Goal: Task Accomplishment & Management: Manage account settings

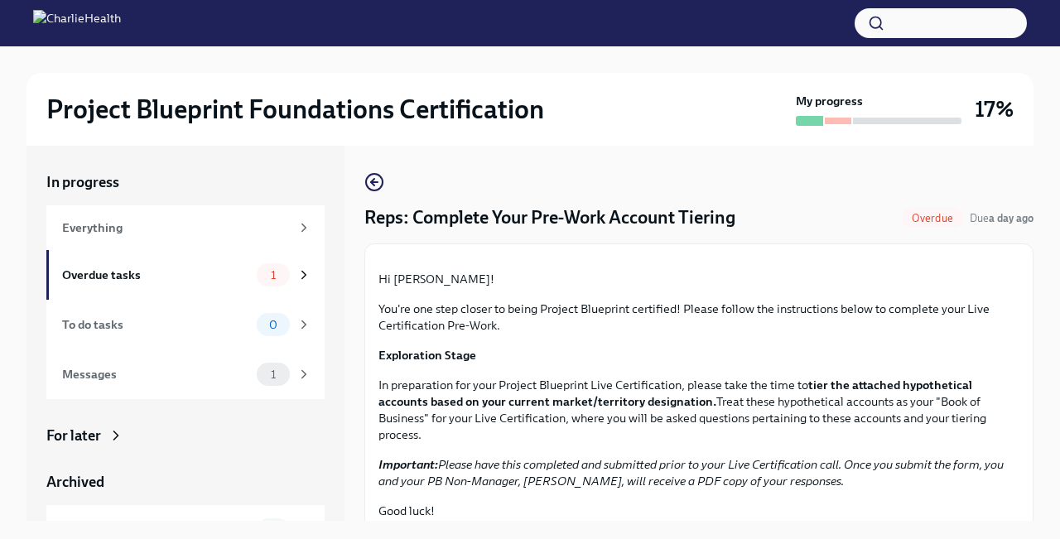
scroll to position [28, 0]
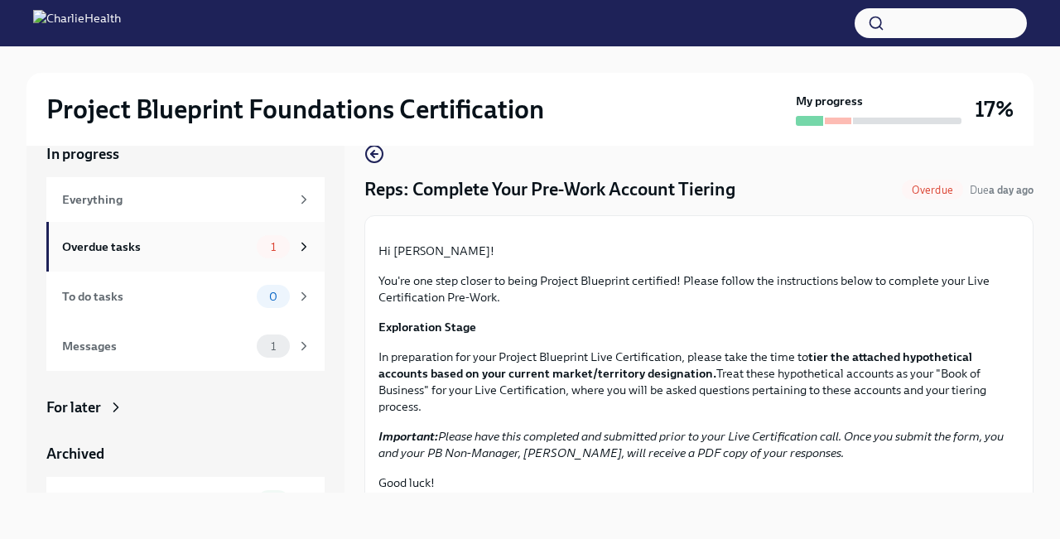
click at [201, 247] on div "Overdue tasks" at bounding box center [156, 247] width 188 height 18
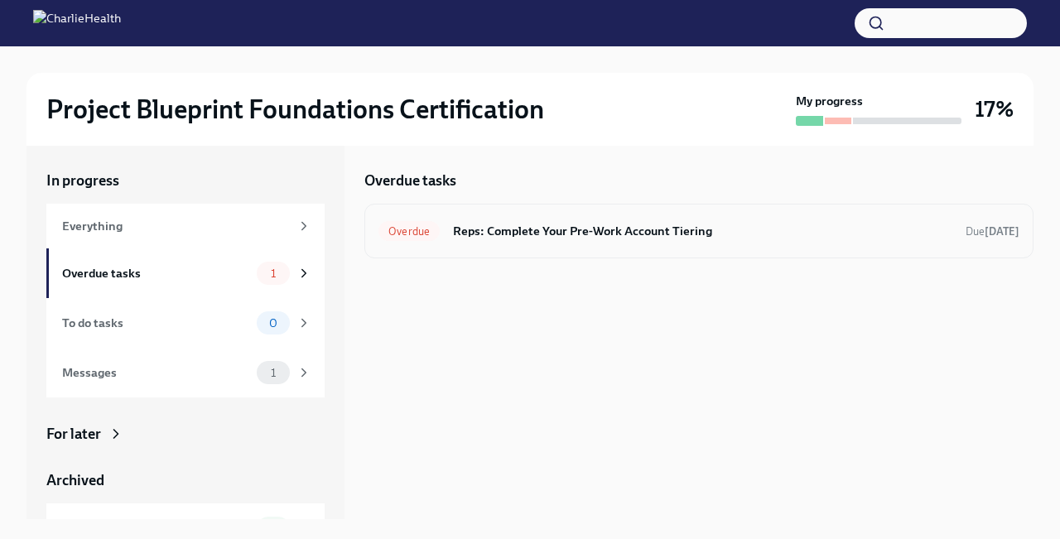
click at [538, 229] on h6 "Reps: Complete Your Pre-Work Account Tiering" at bounding box center [702, 231] width 499 height 18
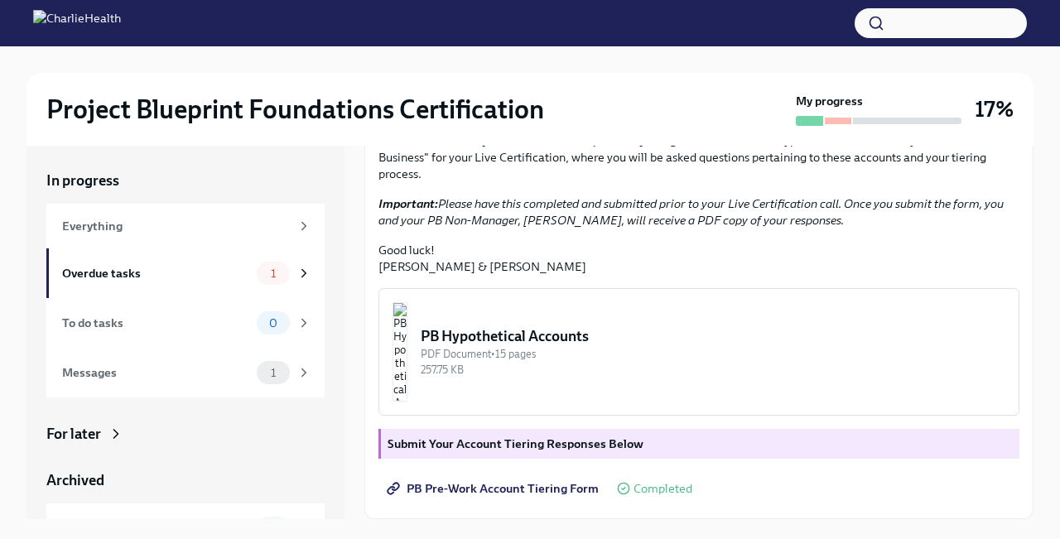
scroll to position [415, 0]
click at [408, 372] on img "button" at bounding box center [400, 351] width 15 height 99
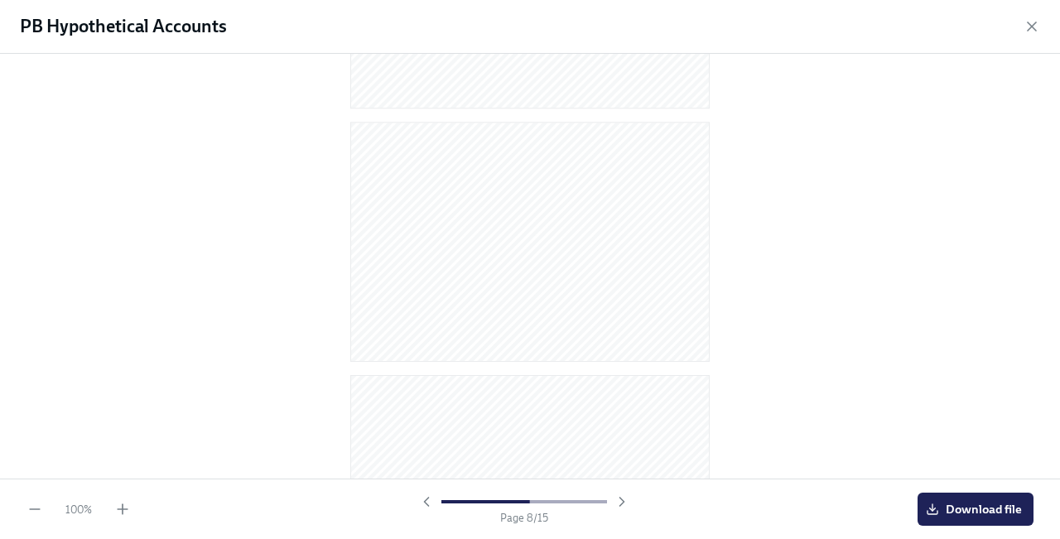
scroll to position [564, 0]
click at [1024, 31] on icon "button" at bounding box center [1032, 26] width 17 height 17
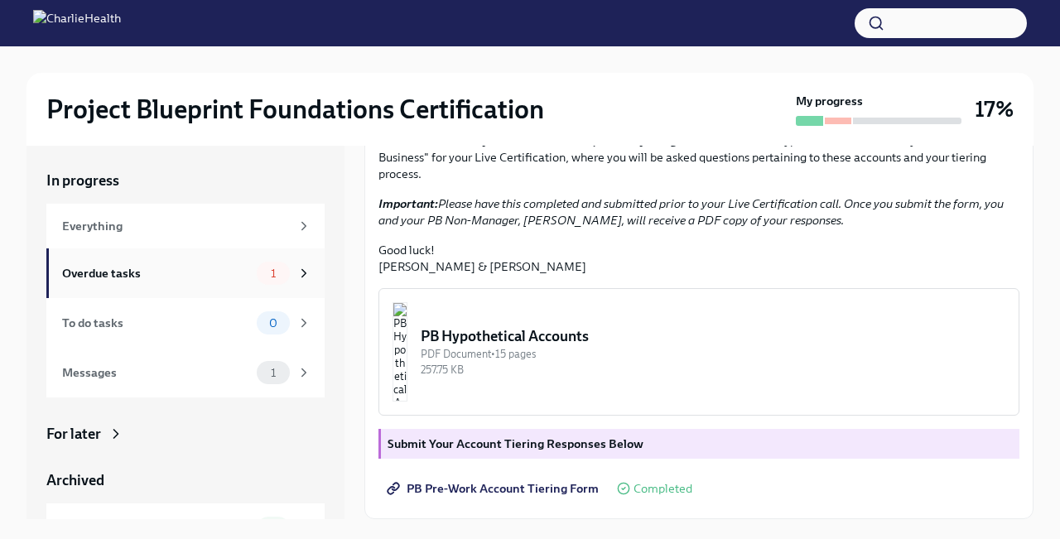
click at [224, 277] on div "Overdue tasks" at bounding box center [156, 273] width 188 height 18
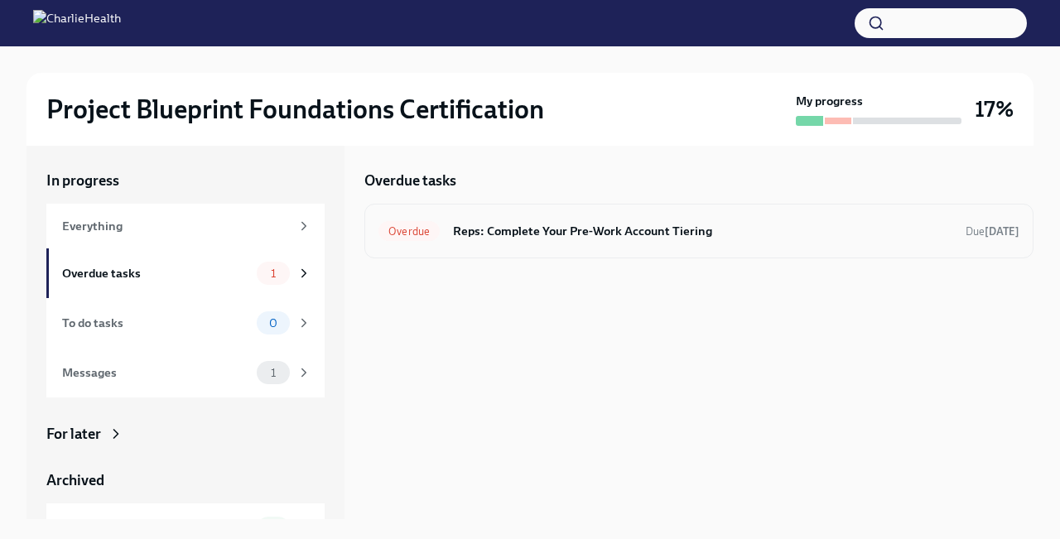
click at [482, 233] on h6 "Reps: Complete Your Pre-Work Account Tiering" at bounding box center [702, 231] width 499 height 18
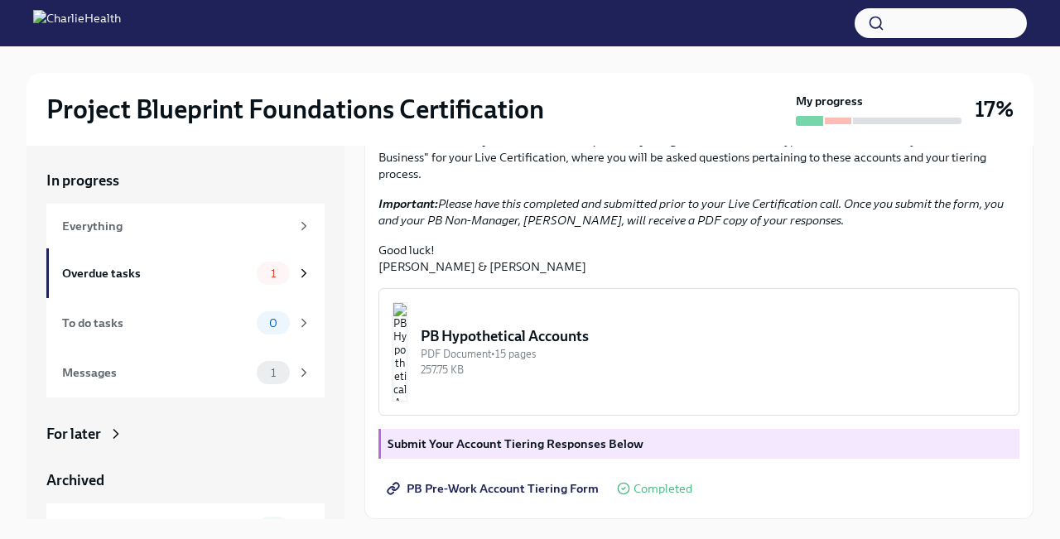
scroll to position [28, 0]
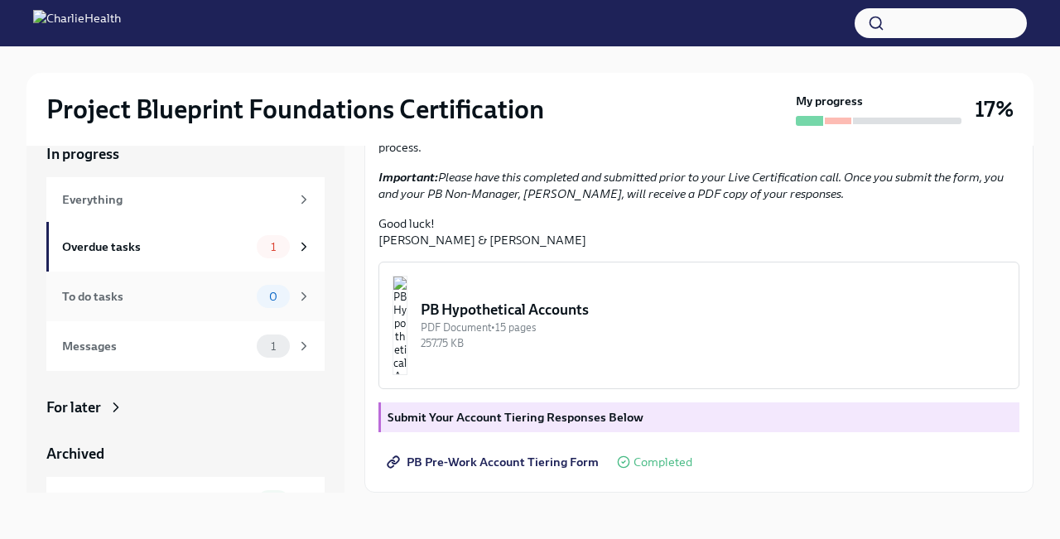
click at [210, 292] on div "To do tasks" at bounding box center [156, 296] width 188 height 18
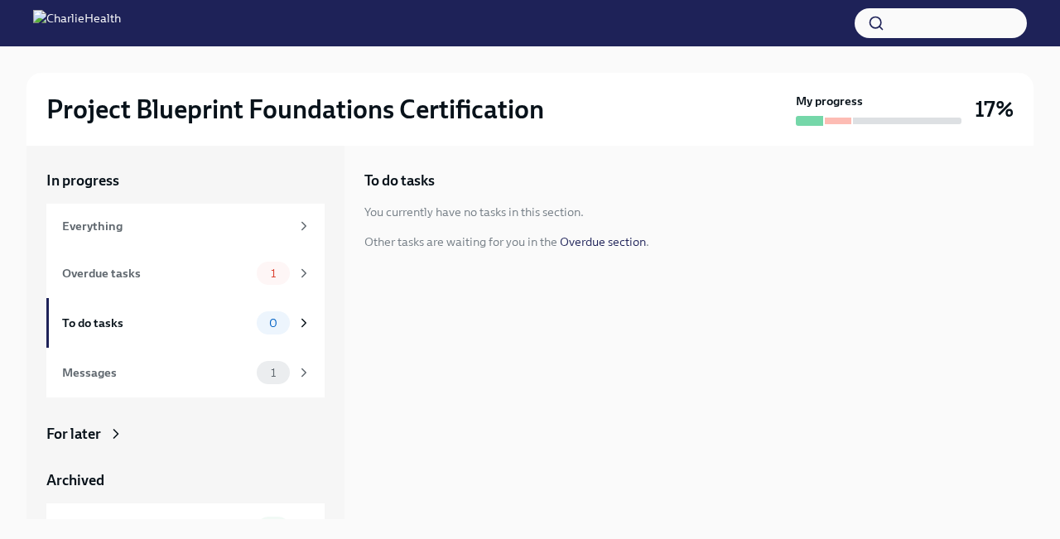
scroll to position [2, 0]
click at [180, 229] on div "Everything" at bounding box center [176, 226] width 228 height 18
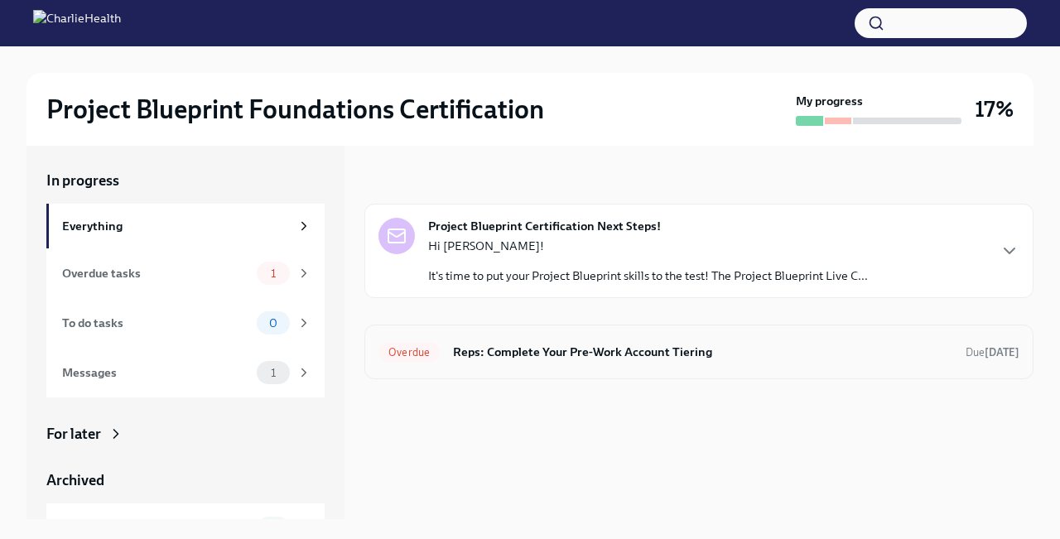
click at [528, 354] on h6 "Reps: Complete Your Pre-Work Account Tiering" at bounding box center [702, 352] width 499 height 18
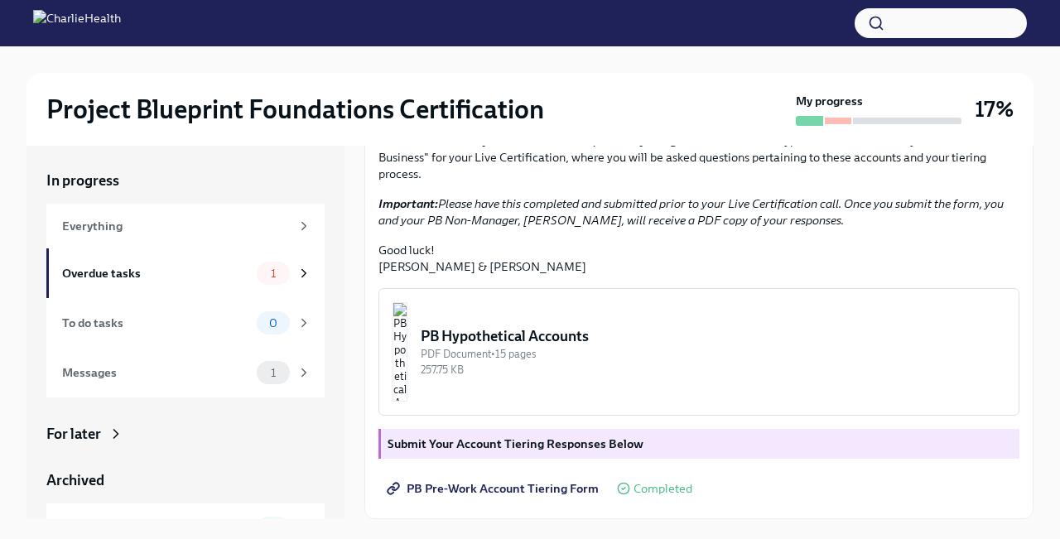
scroll to position [415, 0]
